Goal: Use online tool/utility: Use online tool/utility

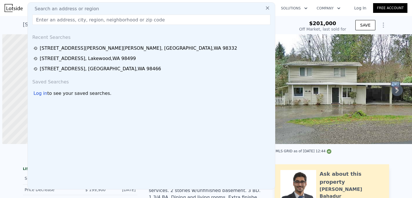
scroll to position [0, 2]
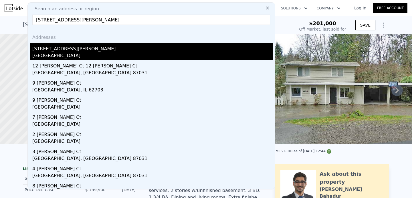
type input "[STREET_ADDRESS][PERSON_NAME]"
click at [84, 50] on div "[STREET_ADDRESS][PERSON_NAME]" at bounding box center [152, 47] width 240 height 9
type input "2"
type input "2.5"
type input "1288"
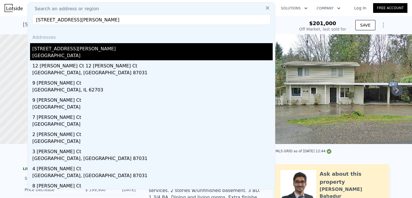
type input "1988"
type input "5663"
type input "13504"
type input "$ 482,000"
type input "4"
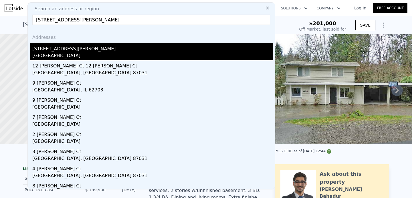
type input "$ 29,998"
